Goal: Navigation & Orientation: Find specific page/section

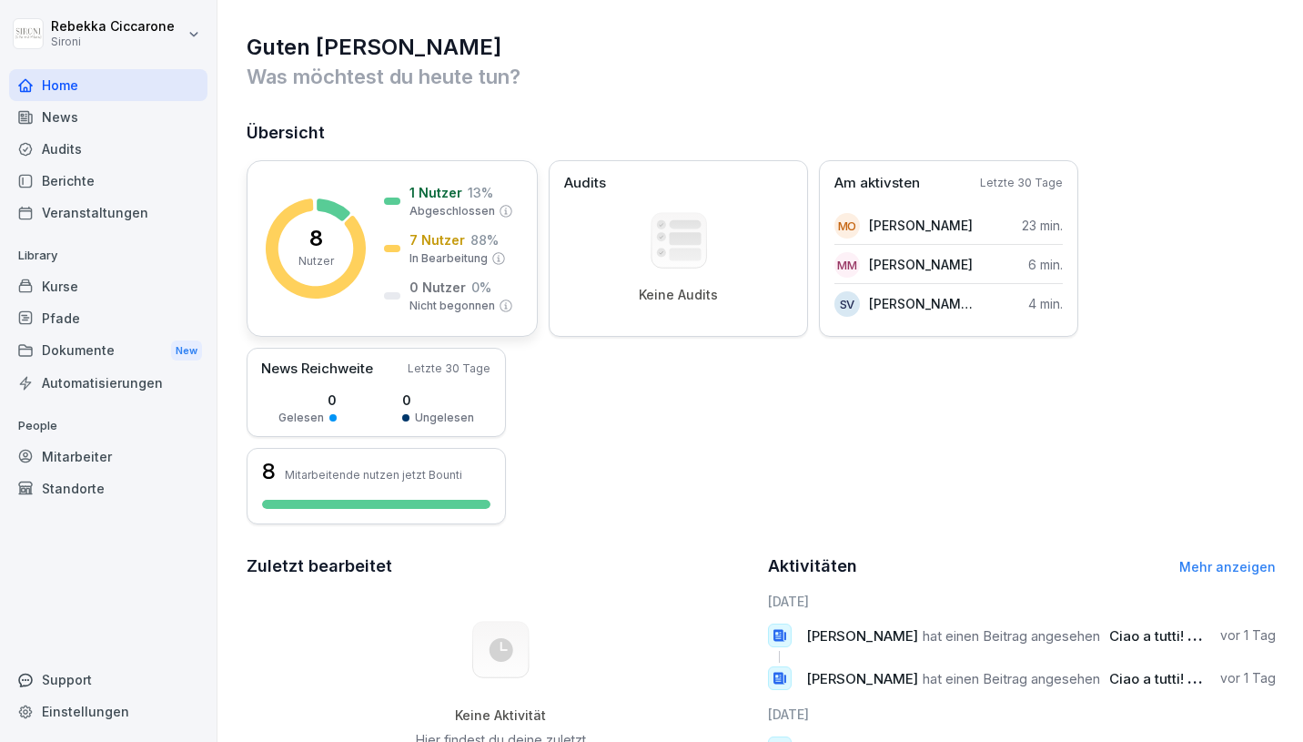
click at [431, 195] on p "1 Nutzer" at bounding box center [436, 192] width 53 height 19
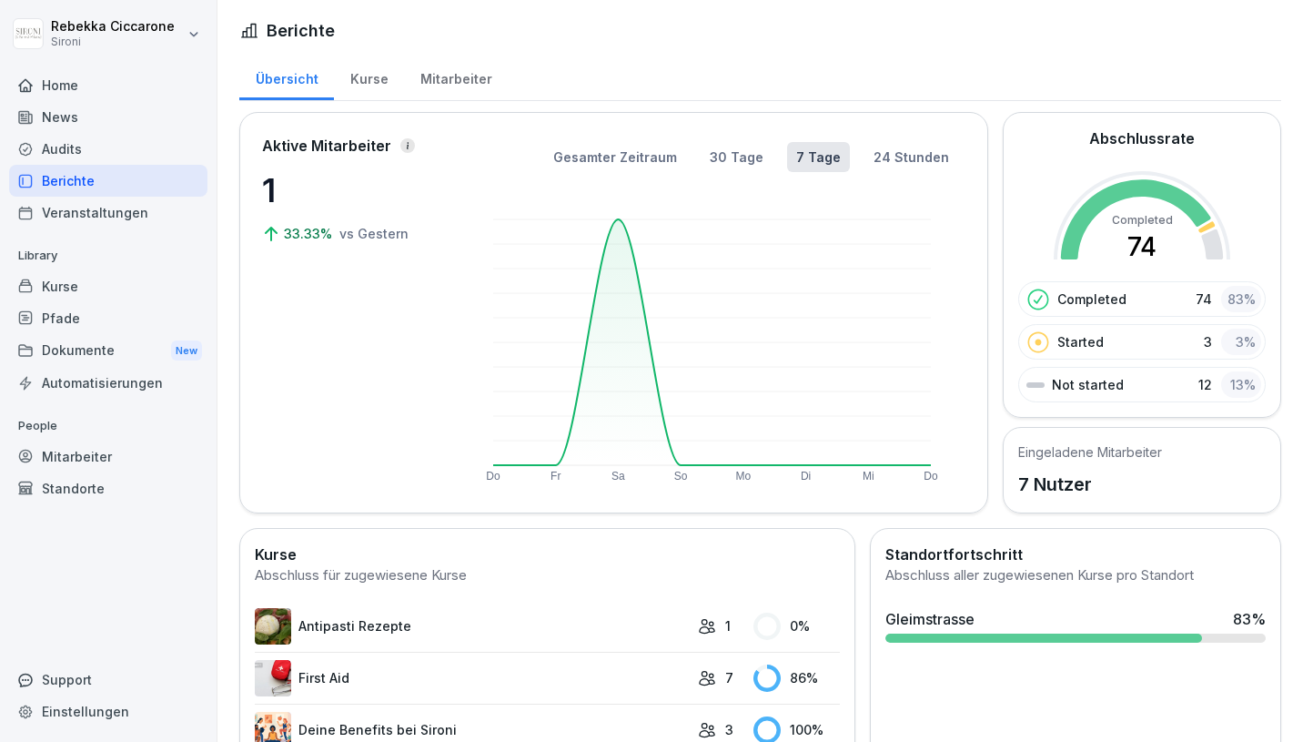
click at [370, 76] on div "Kurse" at bounding box center [369, 77] width 70 height 46
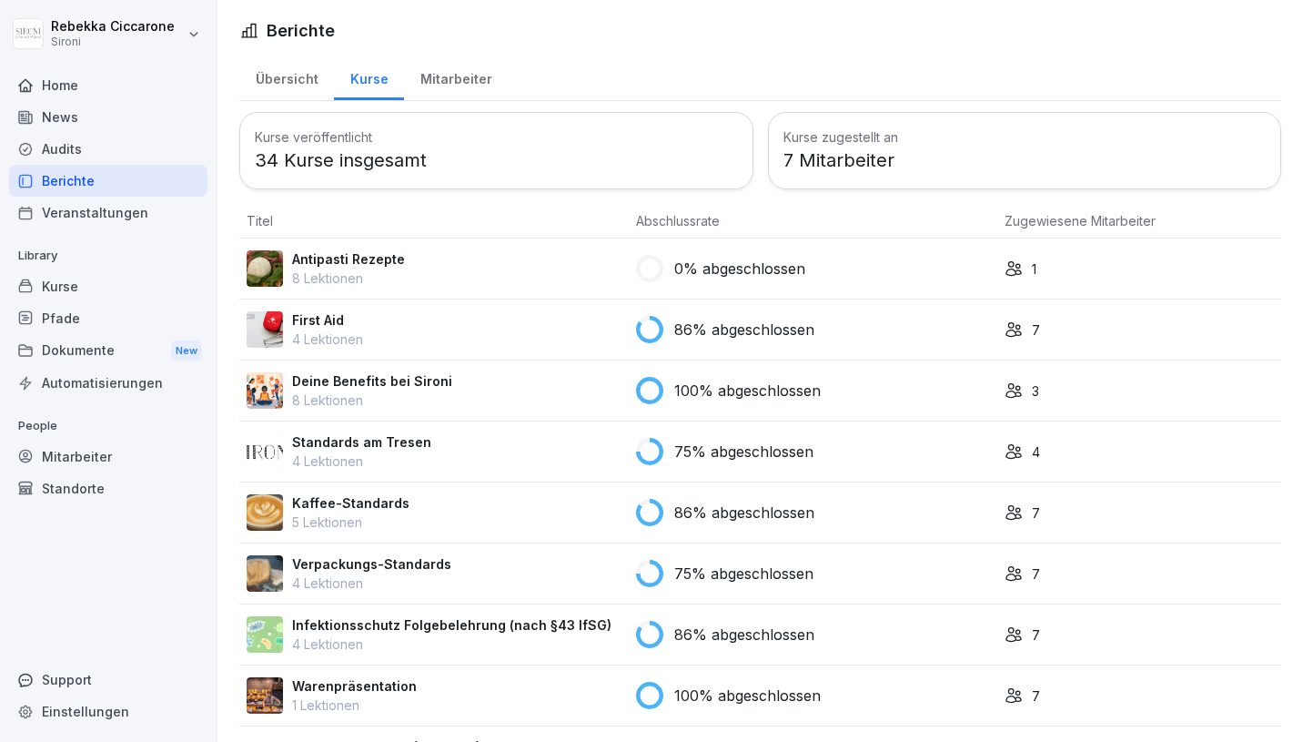
click at [465, 78] on div "Mitarbeiter" at bounding box center [456, 77] width 104 height 46
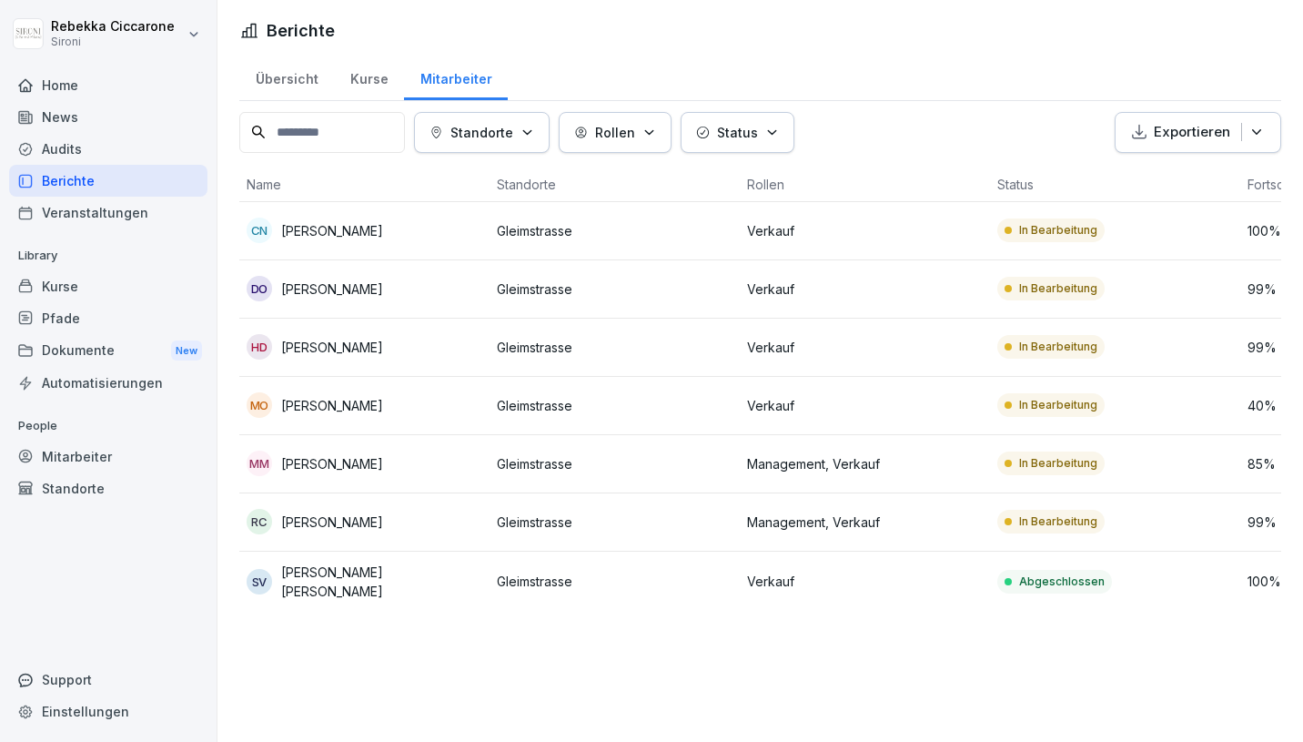
click at [65, 86] on div "Home" at bounding box center [108, 85] width 198 height 32
